Goal: Navigation & Orientation: Find specific page/section

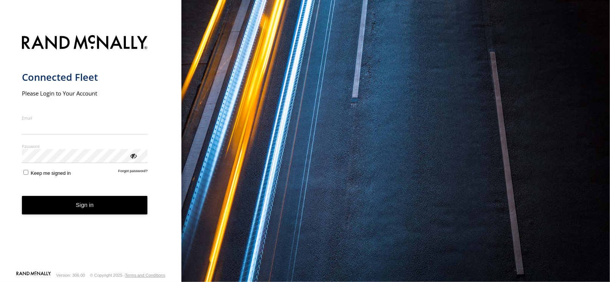
type input "**********"
click at [58, 216] on form "**********" at bounding box center [91, 151] width 138 height 240
click at [101, 204] on button "Sign in" at bounding box center [85, 205] width 126 height 19
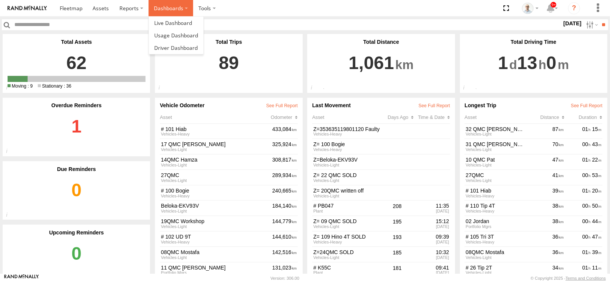
click at [164, 9] on label "Dashboards" at bounding box center [170, 8] width 45 height 16
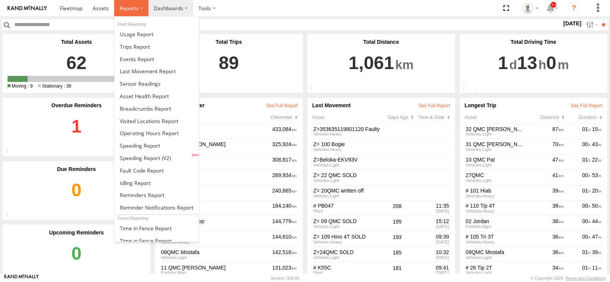
click at [131, 8] on span at bounding box center [128, 8] width 19 height 7
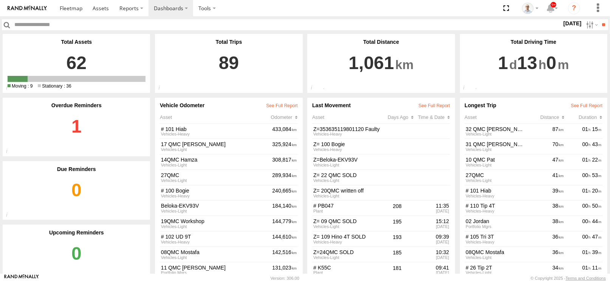
click at [249, 9] on section at bounding box center [330, 8] width 553 height 16
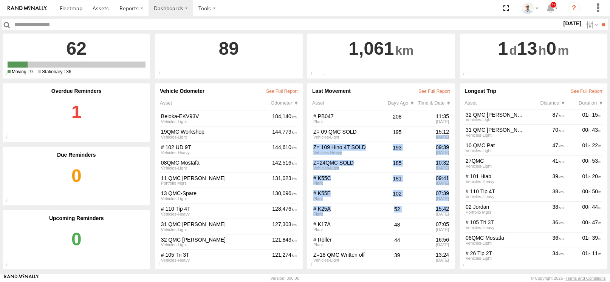
drag, startPoint x: 448, startPoint y: 203, endPoint x: 454, endPoint y: 126, distance: 77.3
click at [454, 126] on main "Total Assets 62 9 36 Total Active Assets Total Active/Deployed Assets Total Tri…" at bounding box center [305, 154] width 610 height 240
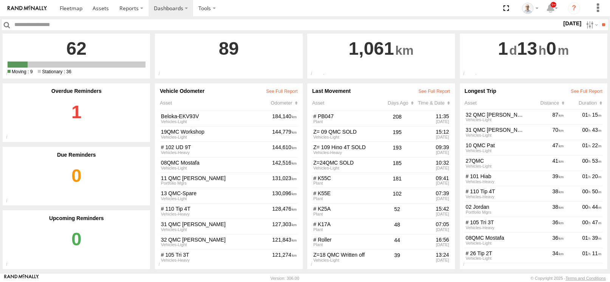
drag, startPoint x: 433, startPoint y: 10, endPoint x: 437, endPoint y: 20, distance: 10.4
click at [433, 9] on section at bounding box center [330, 8] width 553 height 16
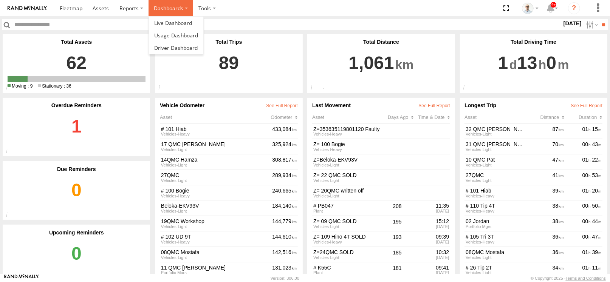
click at [168, 2] on label "Dashboards" at bounding box center [170, 8] width 45 height 16
click at [177, 5] on label "Dashboards" at bounding box center [170, 8] width 45 height 16
click at [180, 21] on span at bounding box center [173, 22] width 38 height 7
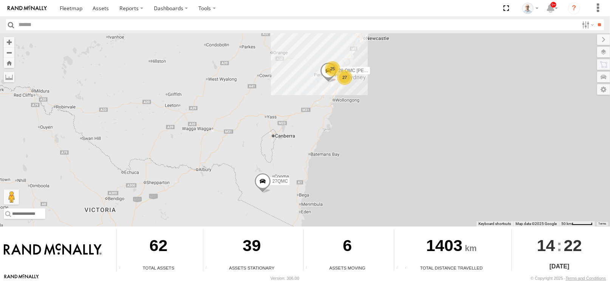
click at [347, 77] on div "27" at bounding box center [344, 77] width 15 height 15
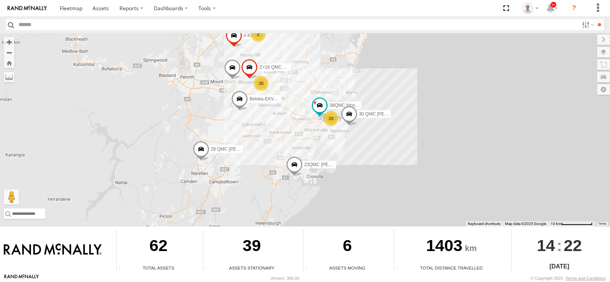
click at [334, 119] on div "23" at bounding box center [330, 118] width 15 height 15
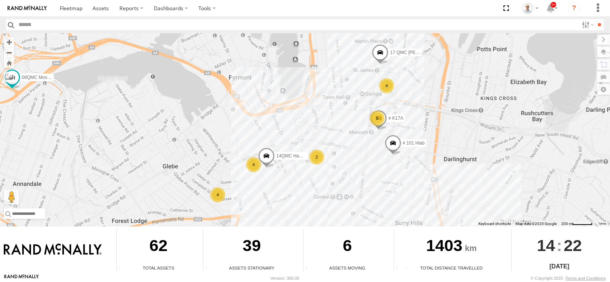
click at [215, 196] on div "4" at bounding box center [217, 194] width 15 height 15
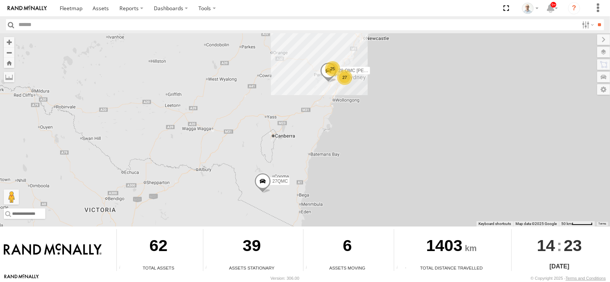
click at [335, 68] on div "25" at bounding box center [332, 68] width 15 height 15
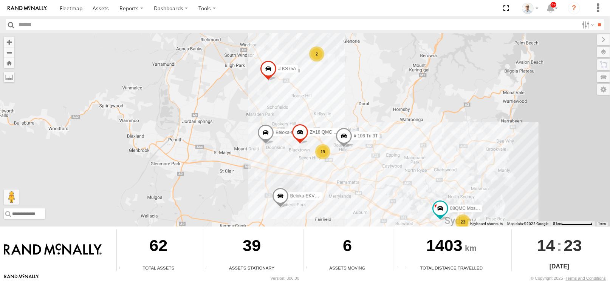
click at [325, 152] on div "19" at bounding box center [322, 151] width 15 height 15
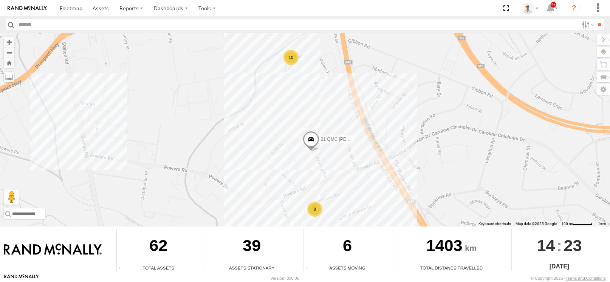
click at [316, 208] on div "8" at bounding box center [314, 209] width 15 height 15
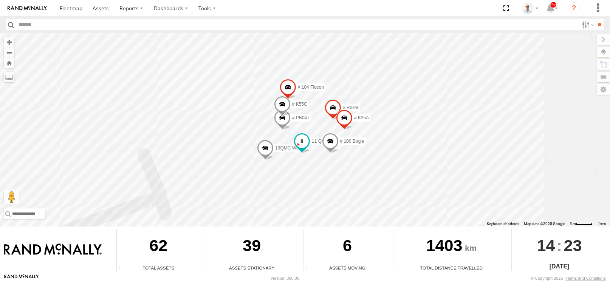
click at [306, 143] on span at bounding box center [302, 141] width 14 height 14
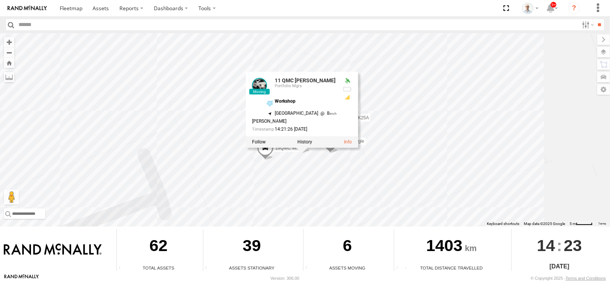
click at [528, 119] on div "28 QMC Nathan 27QMC 08QMC Mostafa # KS75A Beloka-EKV93V Beloka-CHV61N Z=18 QMC …" at bounding box center [305, 129] width 610 height 193
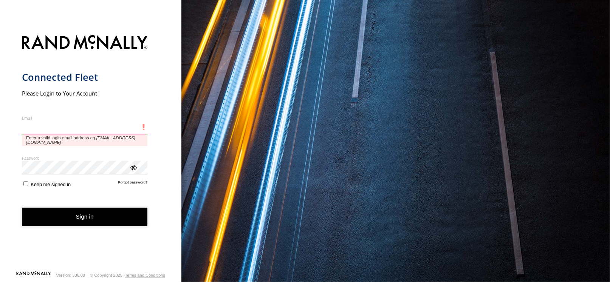
type input "**********"
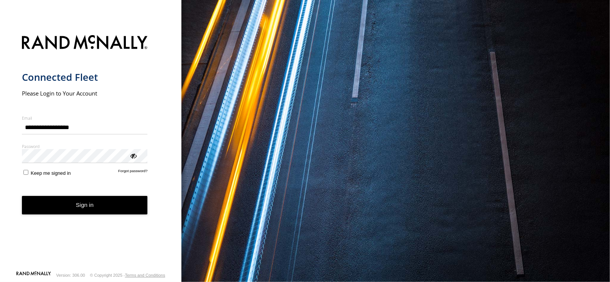
click at [100, 210] on button "Sign in" at bounding box center [85, 205] width 126 height 19
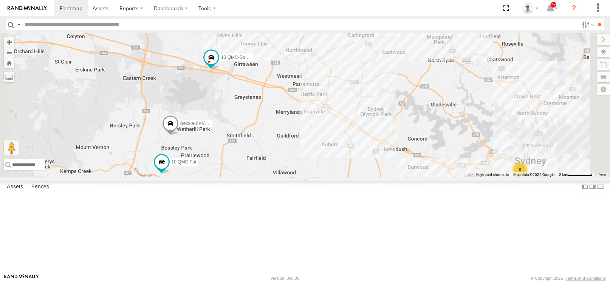
drag, startPoint x: 410, startPoint y: 122, endPoint x: 408, endPoint y: 113, distance: 8.6
click at [408, 113] on div "27QMC # KS75A Beloka-CHV61N Z=18 QMC Written off 28 QMC [PERSON_NAME] 23QMC [PE…" at bounding box center [305, 105] width 610 height 144
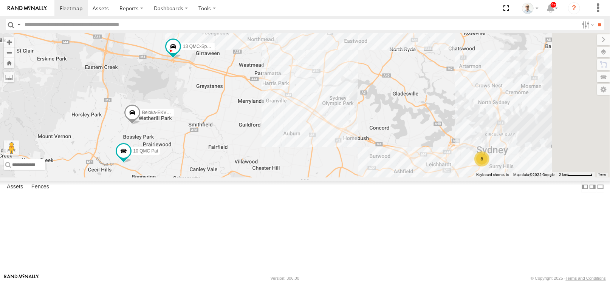
drag, startPoint x: 437, startPoint y: 147, endPoint x: 339, endPoint y: 110, distance: 104.9
click at [339, 110] on div "27QMC # KS75A Beloka-CHV61N Z=18 QMC Written off 28 QMC [PERSON_NAME] 23QMC [PE…" at bounding box center [305, 105] width 610 height 144
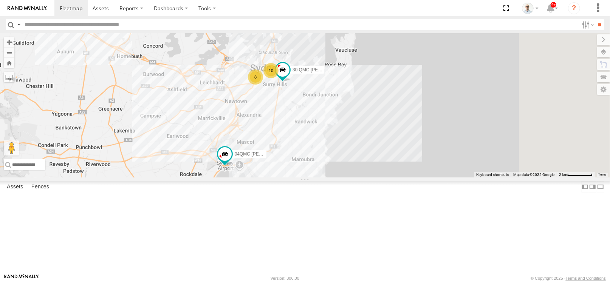
click at [263, 105] on div "27QMC # KS75A Beloka-CHV61N Z=18 QMC Written off 28 QMC [PERSON_NAME] 23QMC [PE…" at bounding box center [305, 105] width 610 height 144
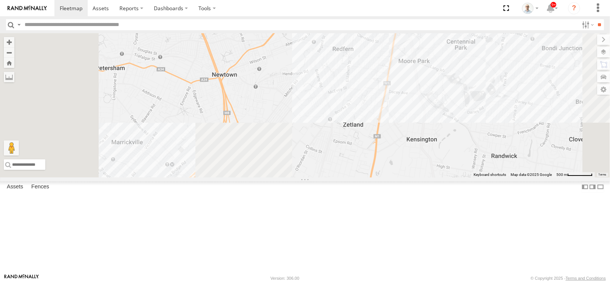
drag, startPoint x: 385, startPoint y: 159, endPoint x: 431, endPoint y: 44, distance: 124.2
click at [431, 44] on div "27QMC # KS75A Beloka-CHV61N Z=18 QMC Written off 28 QMC [PERSON_NAME] 23QMC [PE…" at bounding box center [305, 105] width 610 height 144
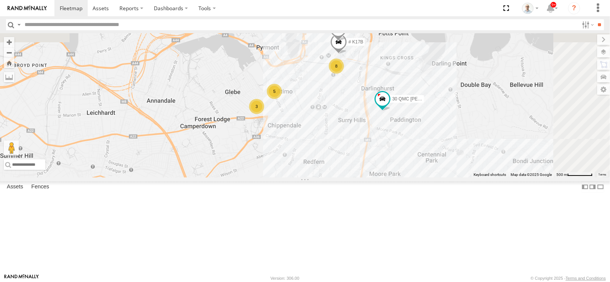
drag, startPoint x: 411, startPoint y: 141, endPoint x: 398, endPoint y: 179, distance: 40.9
click at [398, 178] on div "27QMC # KS75A Beloka-CHV61N Z=18 QMC Written off 28 QMC [PERSON_NAME] 23QMC [PE…" at bounding box center [305, 105] width 610 height 144
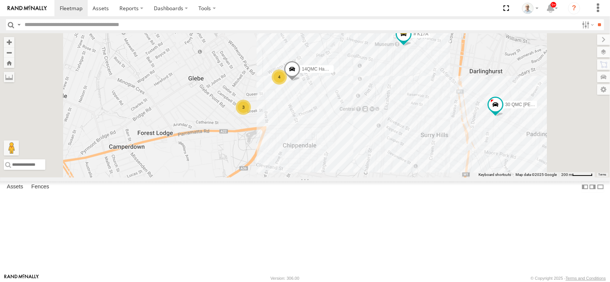
click at [251, 115] on div "3" at bounding box center [243, 107] width 15 height 15
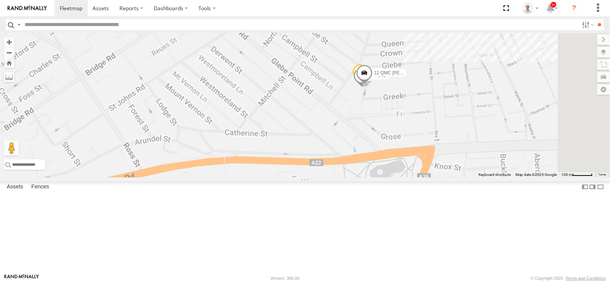
drag, startPoint x: 494, startPoint y: 121, endPoint x: 353, endPoint y: 152, distance: 145.0
click at [368, 77] on label "12 QMC [PERSON_NAME]" at bounding box center [387, 73] width 38 height 8
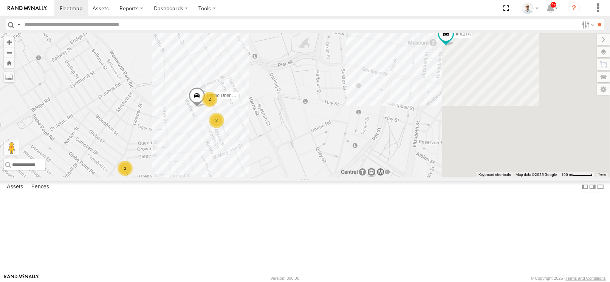
drag, startPoint x: 453, startPoint y: 114, endPoint x: 354, endPoint y: 171, distance: 114.9
click at [354, 171] on div "27QMC # KS75A Beloka-CHV61N Z=18 QMC Written off 28 QMC [PERSON_NAME] 23QMC [PE…" at bounding box center [305, 105] width 610 height 144
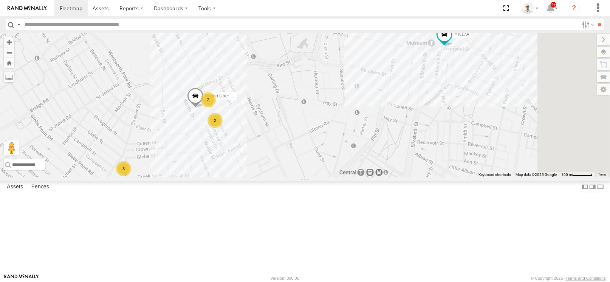
click at [222, 128] on div "2" at bounding box center [214, 120] width 15 height 15
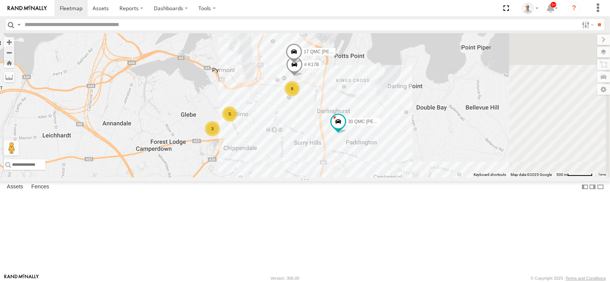
drag, startPoint x: 442, startPoint y: 167, endPoint x: 381, endPoint y: 169, distance: 61.2
click at [373, 173] on div "27QMC # KS75A Beloka-CHV61N Z=18 QMC Written off 28 QMC [PERSON_NAME] 23QMC [PE…" at bounding box center [305, 105] width 610 height 144
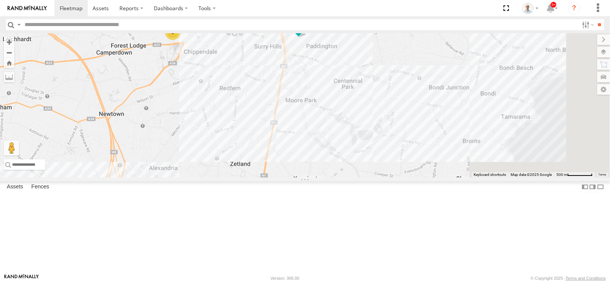
drag, startPoint x: 388, startPoint y: 160, endPoint x: 370, endPoint y: 93, distance: 69.4
click at [370, 93] on div "27QMC # KS75A Beloka-CHV61N Z=18 QMC Written off 28 QMC [PERSON_NAME] 23QMC [PE…" at bounding box center [305, 105] width 610 height 144
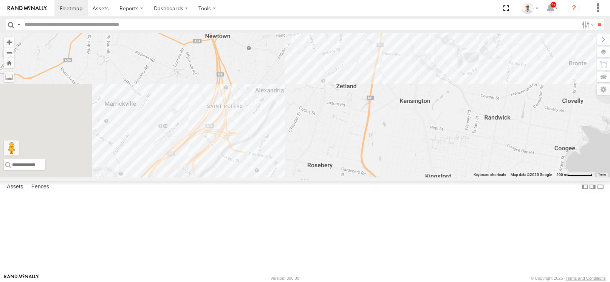
drag, startPoint x: 394, startPoint y: 147, endPoint x: 474, endPoint y: 91, distance: 98.3
click at [474, 91] on div "27QMC # KS75A Beloka-CHV61N Z=18 QMC Written off 28 QMC [PERSON_NAME] 23QMC [PE…" at bounding box center [305, 105] width 610 height 144
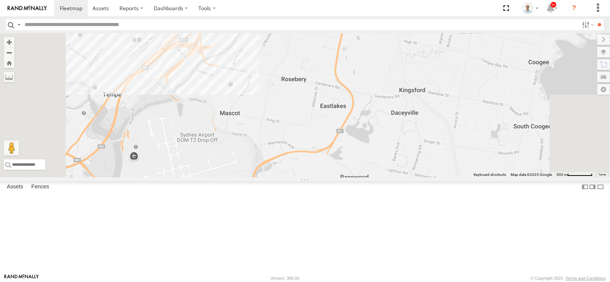
drag, startPoint x: 412, startPoint y: 145, endPoint x: 418, endPoint y: 56, distance: 90.1
click at [411, 56] on div "27QMC # KS75A Beloka-CHV61N Z=18 QMC Written off 28 QMC [PERSON_NAME] 23QMC [PE…" at bounding box center [305, 105] width 610 height 144
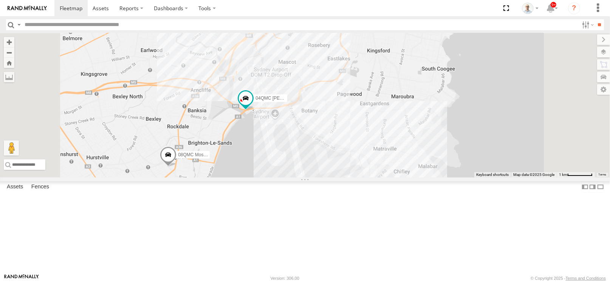
drag, startPoint x: 300, startPoint y: 136, endPoint x: 383, endPoint y: 97, distance: 91.8
click at [383, 97] on div "27QMC # KS75A Beloka-CHV61N Z=18 QMC Written off 28 QMC [PERSON_NAME] 23QMC [PE…" at bounding box center [305, 105] width 610 height 144
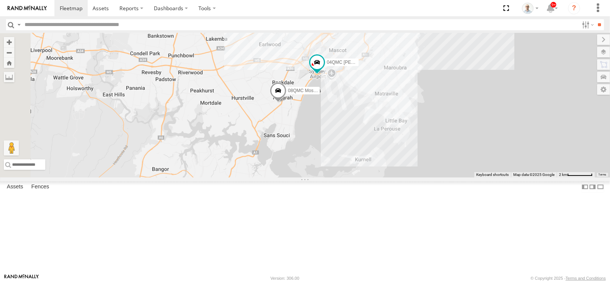
drag, startPoint x: 364, startPoint y: 77, endPoint x: 378, endPoint y: 168, distance: 91.6
click at [378, 168] on div "27QMC # KS75A Beloka-CHV61N Z=18 QMC Written off 28 QMC [PERSON_NAME] 23QMC [PE…" at bounding box center [305, 105] width 610 height 144
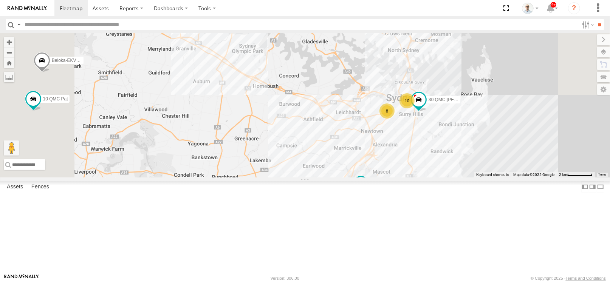
drag, startPoint x: 374, startPoint y: 119, endPoint x: 409, endPoint y: 155, distance: 50.7
click at [413, 168] on div "27QMC # KS75A Beloka-CHV61N Z=18 QMC Written off 28 QMC [PERSON_NAME] 23QMC [PE…" at bounding box center [305, 105] width 610 height 144
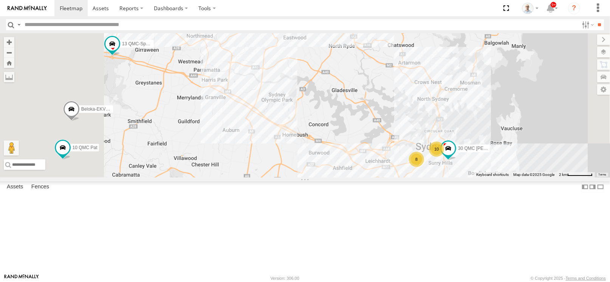
drag, startPoint x: 407, startPoint y: 110, endPoint x: 436, endPoint y: 141, distance: 42.2
click at [444, 159] on div "27QMC # KS75A Beloka-CHV61N Z=18 QMC Written off 28 QMC [PERSON_NAME] 23QMC [PE…" at bounding box center [305, 105] width 610 height 144
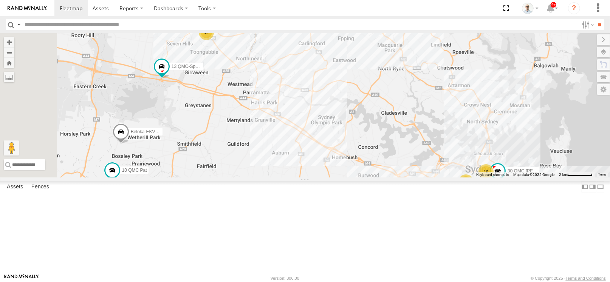
drag, startPoint x: 456, startPoint y: 124, endPoint x: 472, endPoint y: 127, distance: 15.8
click at [472, 127] on div "27QMC # KS75A Beloka-CHV61N Z=18 QMC Written off 28 QMC [PERSON_NAME] 23QMC [PE…" at bounding box center [305, 105] width 610 height 144
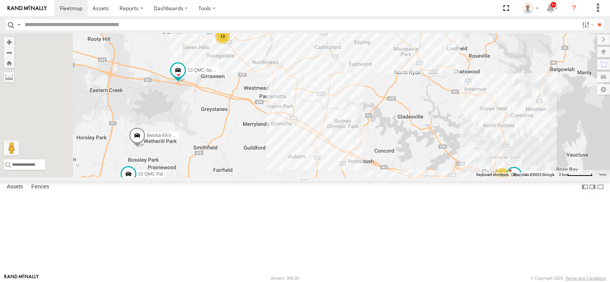
click at [272, 28] on span at bounding box center [264, 18] width 17 height 20
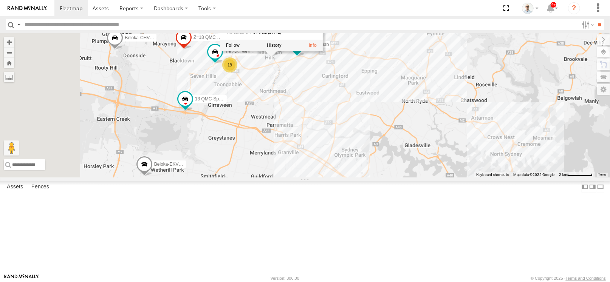
drag, startPoint x: 357, startPoint y: 111, endPoint x: 364, endPoint y: 156, distance: 45.4
click at [364, 156] on div "27QMC # KS75A Beloka-CHV61N Z=18 QMC Written off 28 QMC [PERSON_NAME] 23QMC [PE…" at bounding box center [305, 105] width 610 height 144
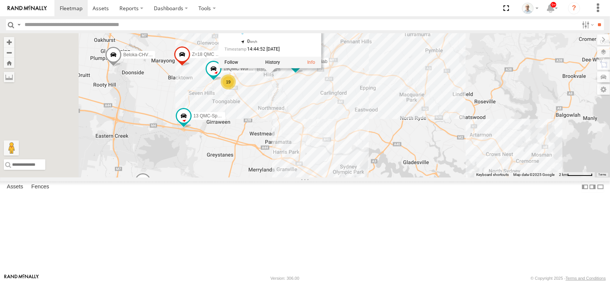
click at [364, 151] on div "27QMC # KS75A Beloka-CHV61N Z=18 QMC Written off 28 QMC [PERSON_NAME] 23QMC [PE…" at bounding box center [305, 105] width 610 height 144
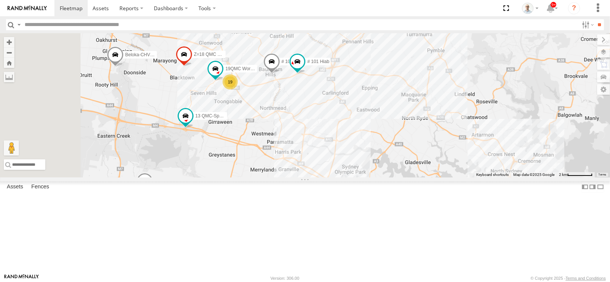
drag, startPoint x: 286, startPoint y: 135, endPoint x: 302, endPoint y: 135, distance: 16.2
click at [302, 135] on div "27QMC # KS75A Beloka-CHV61N Z=18 QMC Written off 28 QMC [PERSON_NAME] 23QMC [PE…" at bounding box center [305, 105] width 610 height 144
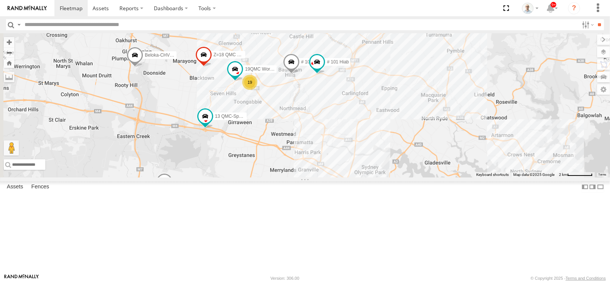
click at [257, 90] on div "19" at bounding box center [249, 82] width 15 height 15
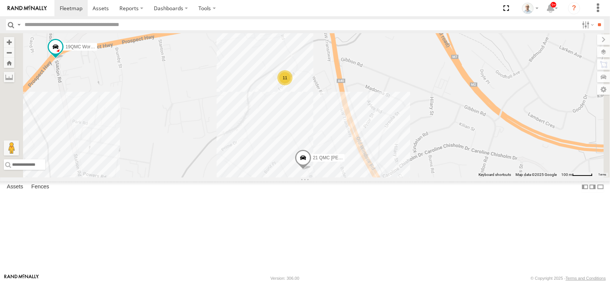
drag, startPoint x: 375, startPoint y: 114, endPoint x: 358, endPoint y: 224, distance: 111.5
click at [358, 178] on div "27QMC # KS75A Beloka-CHV61N Z=18 QMC Written off 28 QMC [PERSON_NAME] 23QMC [PE…" at bounding box center [305, 105] width 610 height 144
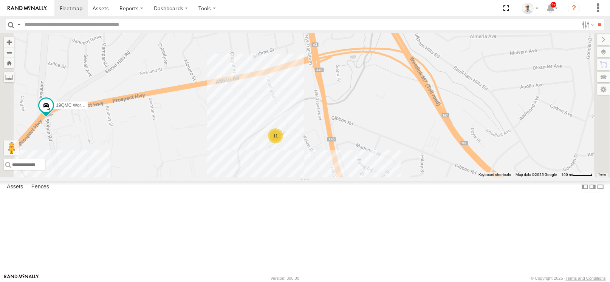
click at [283, 144] on div "11" at bounding box center [275, 135] width 15 height 15
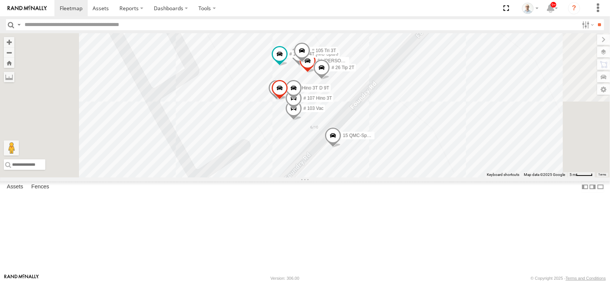
click at [310, 63] on span at bounding box center [301, 53] width 17 height 20
click at [269, 178] on div "27QMC # KS75A Beloka-CHV61N Z=18 QMC Written off 28 QMC [PERSON_NAME] 23QMC [PE…" at bounding box center [305, 105] width 610 height 144
click at [66, 12] on link at bounding box center [70, 8] width 33 height 16
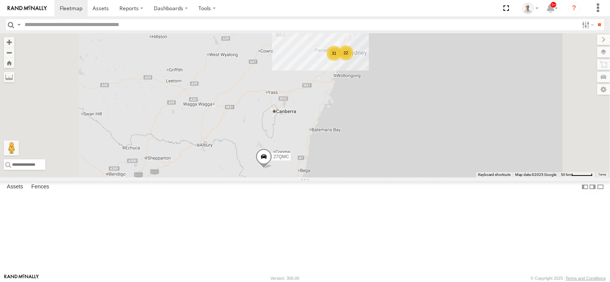
click at [341, 61] on div "31" at bounding box center [333, 53] width 15 height 15
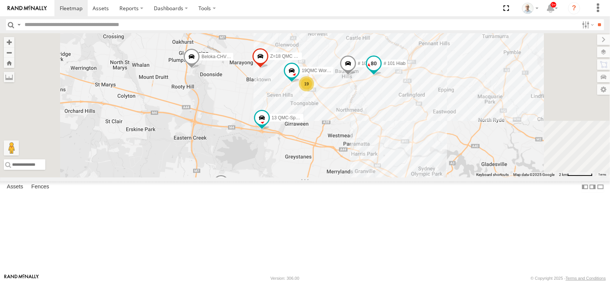
click at [382, 76] on span at bounding box center [373, 66] width 17 height 20
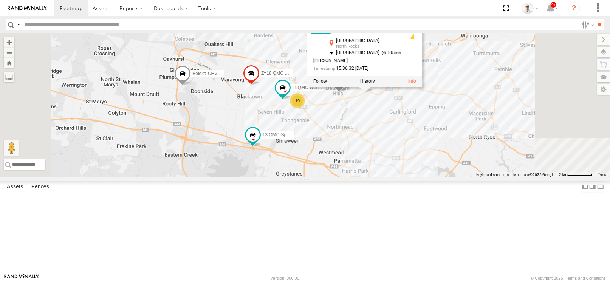
drag, startPoint x: 457, startPoint y: 135, endPoint x: 446, endPoint y: 156, distance: 23.3
click at [446, 156] on div "27QMC # KS75A Beloka-CHV61N Z=18 QMC Written off 28 QMC Nathan 23QMC Paul 13 QM…" at bounding box center [305, 105] width 610 height 144
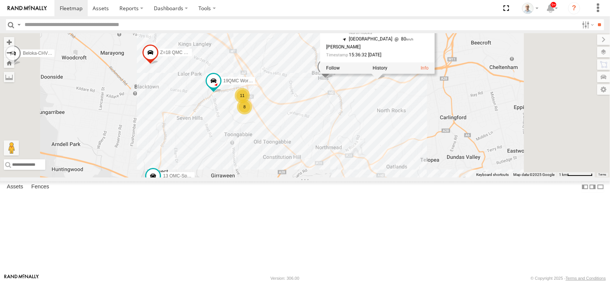
click at [454, 143] on div "27QMC # KS75A Beloka-CHV61N Z=18 QMC Written off 28 QMC Nathan 23QMC Paul 13 QM…" at bounding box center [305, 105] width 610 height 144
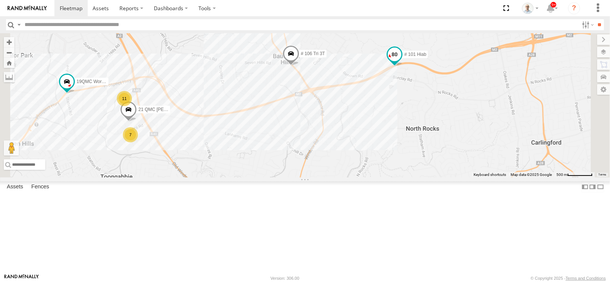
click at [401, 61] on span at bounding box center [395, 55] width 14 height 14
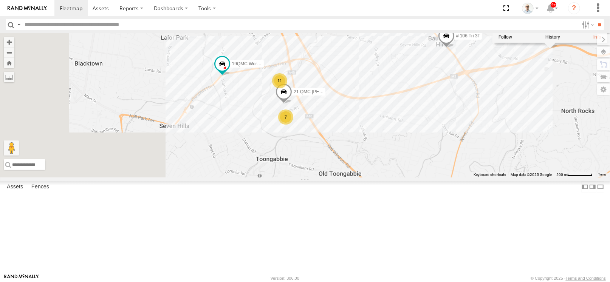
drag, startPoint x: 309, startPoint y: 160, endPoint x: 466, endPoint y: 141, distance: 159.0
click at [466, 141] on div "27QMC # KS75A Beloka-CHV61N Z=18 QMC Written off 28 QMC Nathan 23QMC Paul 13 QM…" at bounding box center [305, 105] width 610 height 144
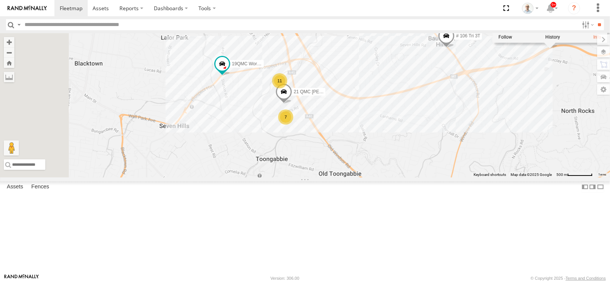
click at [316, 157] on div "27QMC # KS75A Beloka-CHV61N Z=18 QMC Written off 28 QMC Nathan 23QMC Paul 13 QM…" at bounding box center [305, 105] width 610 height 144
click at [293, 125] on div "7" at bounding box center [285, 117] width 15 height 15
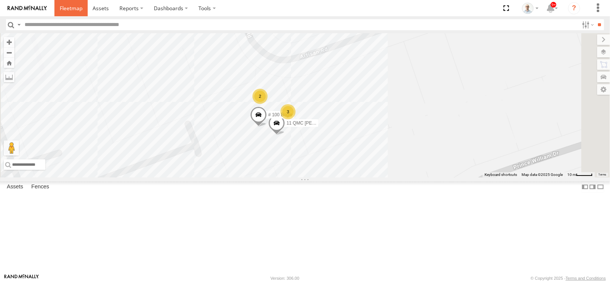
click at [64, 3] on link at bounding box center [70, 8] width 33 height 16
